Goal: Communication & Community: Participate in discussion

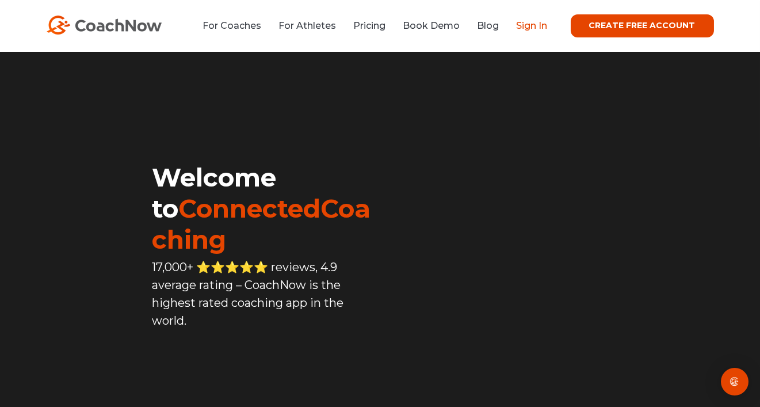
click at [544, 27] on link "Sign In" at bounding box center [532, 25] width 31 height 11
